Goal: Information Seeking & Learning: Learn about a topic

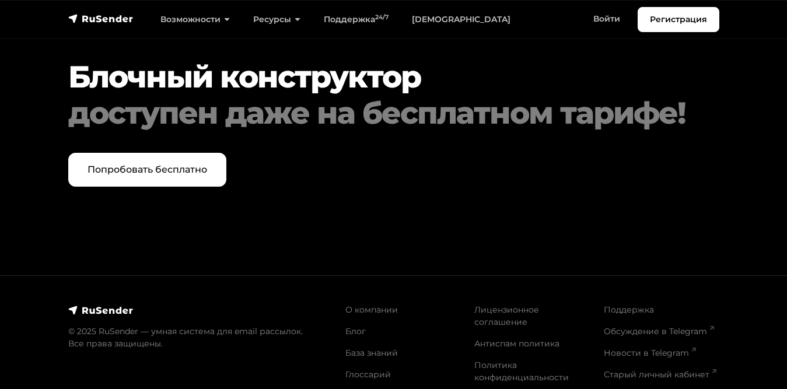
scroll to position [4802, 0]
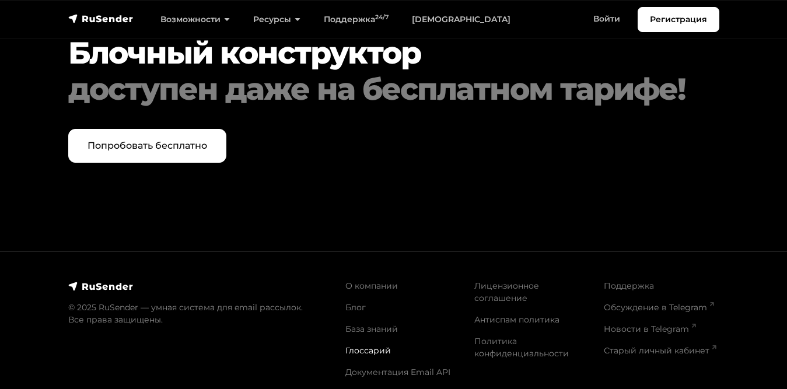
click at [352, 345] on link "Глоссарий" at bounding box center [368, 350] width 46 height 11
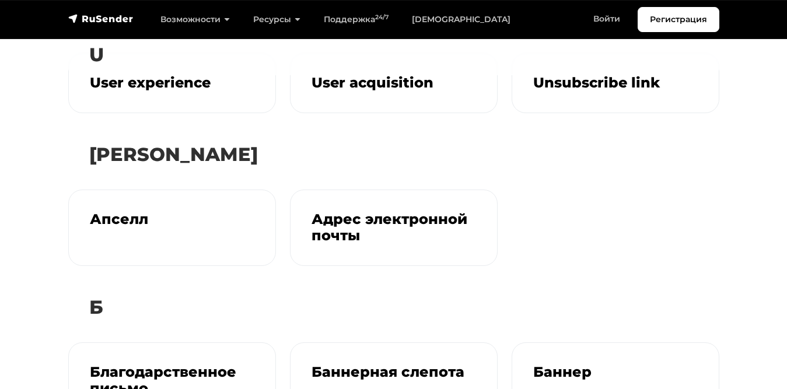
scroll to position [1870, 0]
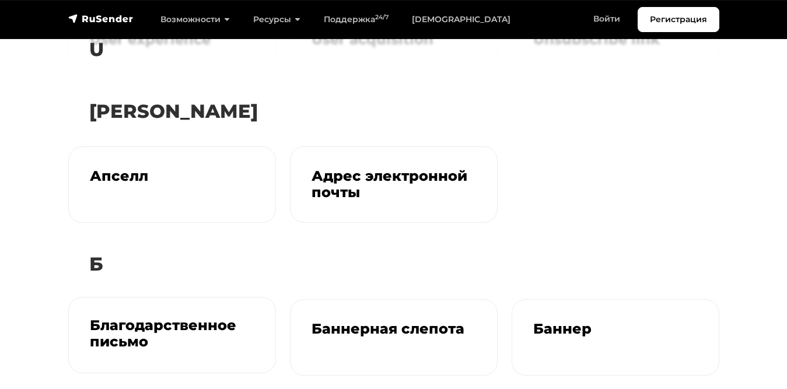
click at [103, 299] on div "Благодарственное письмо" at bounding box center [172, 336] width 207 height 76
